Goal: Find contact information: Obtain details needed to contact an individual or organization

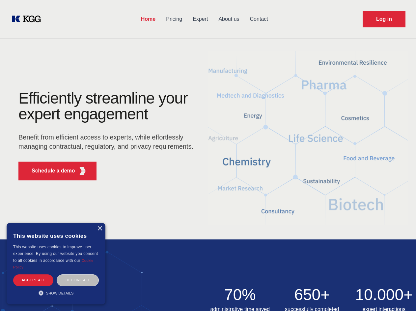
click at [208, 155] on div "Efficiently streamline your expert engagement Benefit from efficient access to …" at bounding box center [108, 137] width 200 height 95
click at [49, 171] on p "Schedule a demo" at bounding box center [54, 171] width 44 height 8
click at [100, 228] on div "× This website uses cookies This website uses cookies to improve user experienc…" at bounding box center [56, 263] width 99 height 81
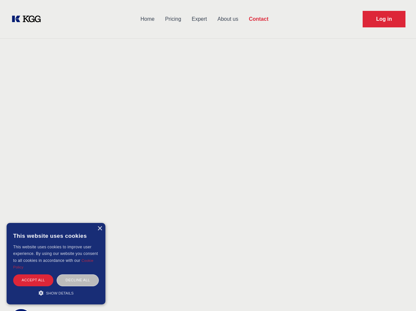
click at [33, 280] on div "Accept all" at bounding box center [33, 280] width 40 height 12
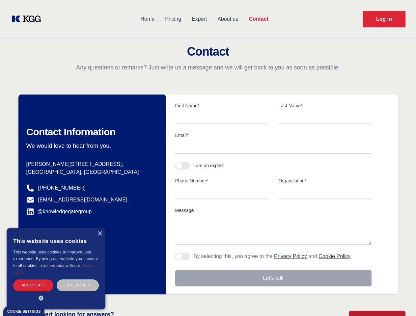
click at [78, 280] on div "Contact Information We would love to hear from you. Postal address [PERSON_NAME…" at bounding box center [92, 195] width 148 height 200
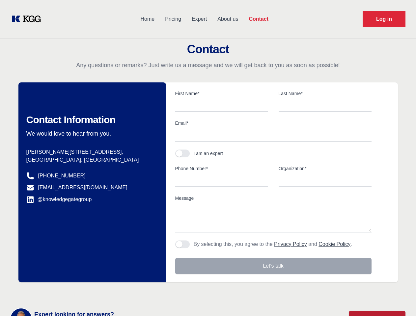
click at [56, 293] on main "Contact Any questions or remarks? Just write us a message and we will get back …" at bounding box center [208, 171] width 416 height 343
